Goal: Check status

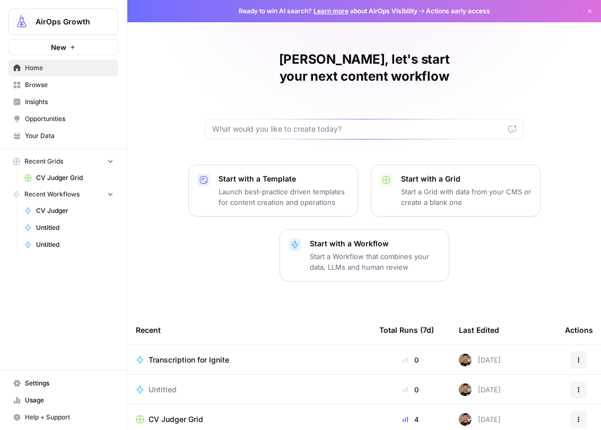
click at [69, 28] on button "AirOps Growth" at bounding box center [63, 21] width 110 height 27
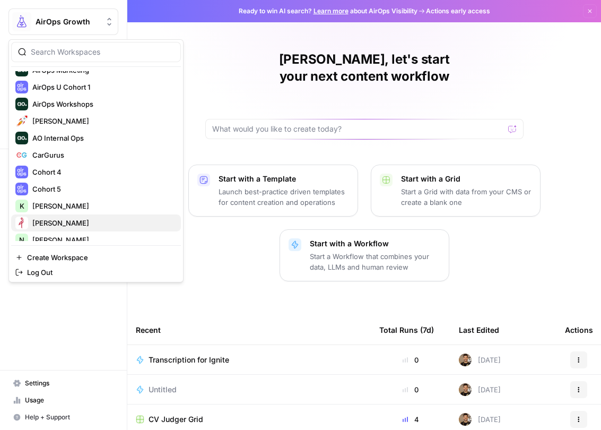
scroll to position [214, 0]
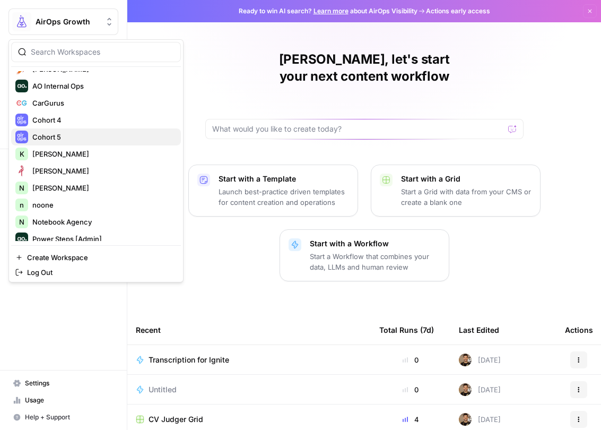
click at [65, 138] on span "Cohort 5" at bounding box center [102, 137] width 140 height 11
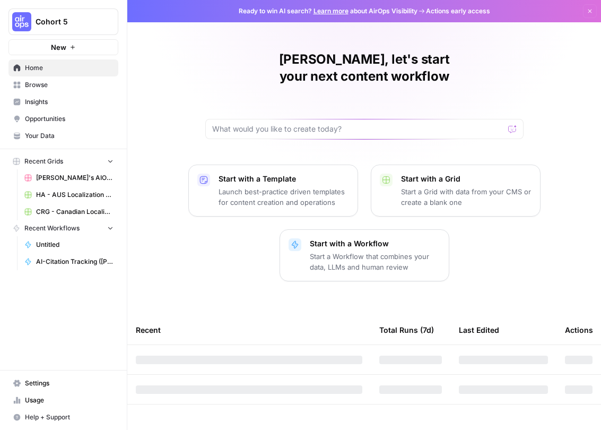
click at [36, 399] on span "Usage" at bounding box center [69, 400] width 89 height 10
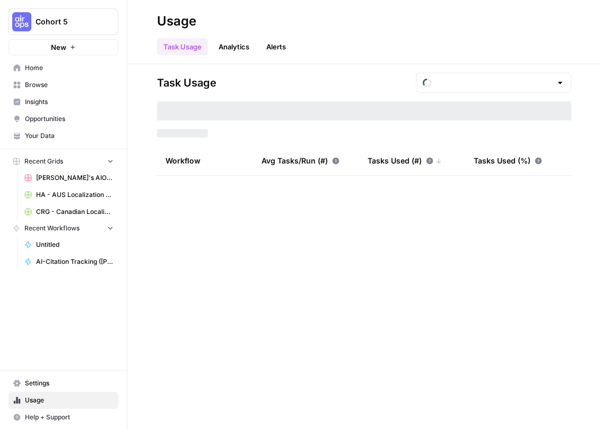
type input "September Tasks"
click at [457, 83] on input "text" at bounding box center [494, 83] width 116 height 11
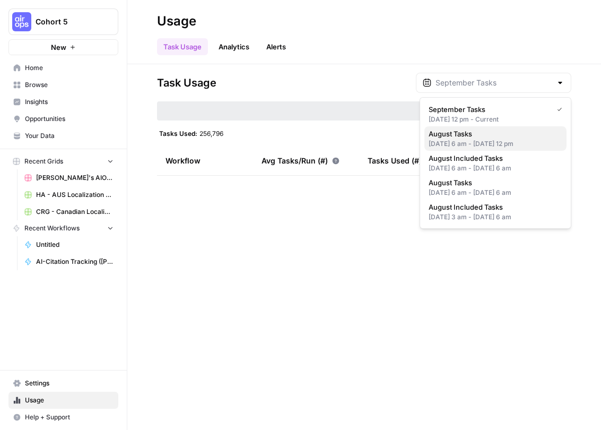
click at [460, 138] on span "August Tasks" at bounding box center [494, 133] width 130 height 11
type input "August Tasks"
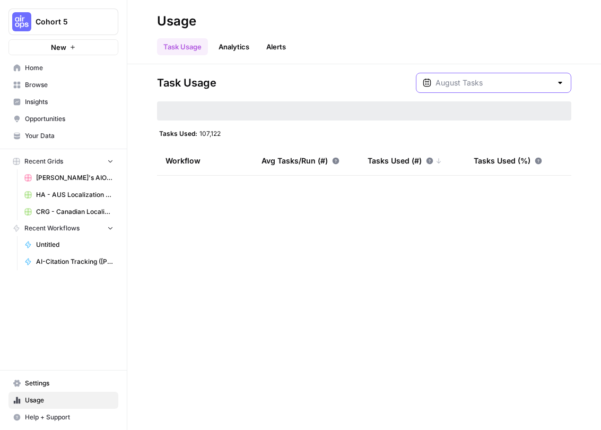
click at [476, 85] on input "text" at bounding box center [494, 83] width 116 height 11
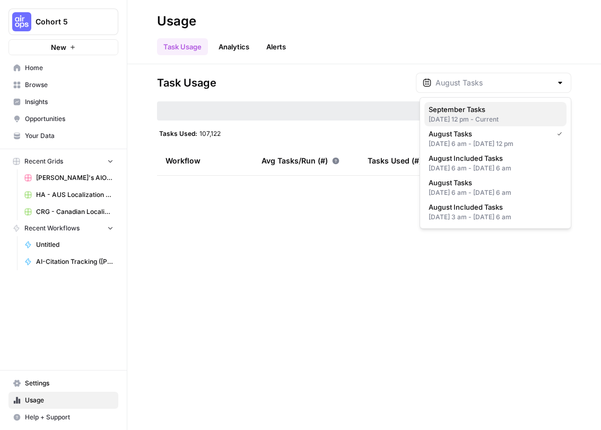
click at [464, 109] on span "September Tasks" at bounding box center [494, 109] width 130 height 11
type input "September Tasks"
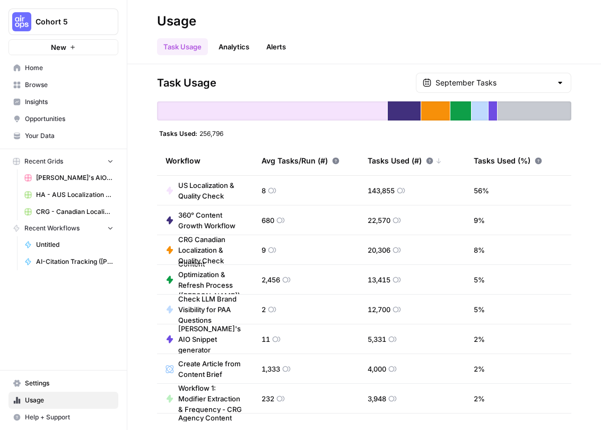
scroll to position [5, 0]
